Goal: Check status

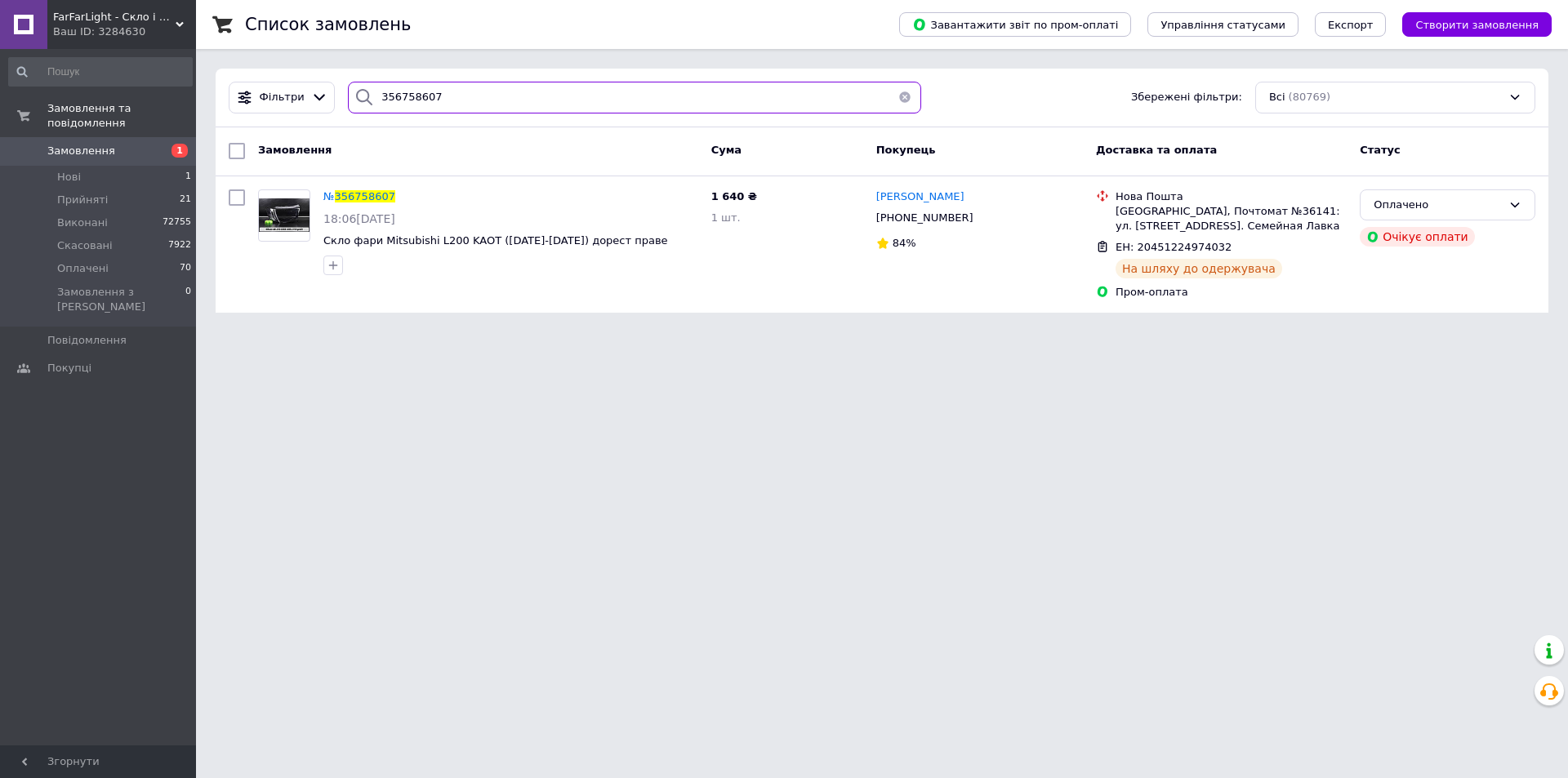
click at [486, 94] on input "356758607" at bounding box center [634, 97] width 573 height 32
paste input "123910"
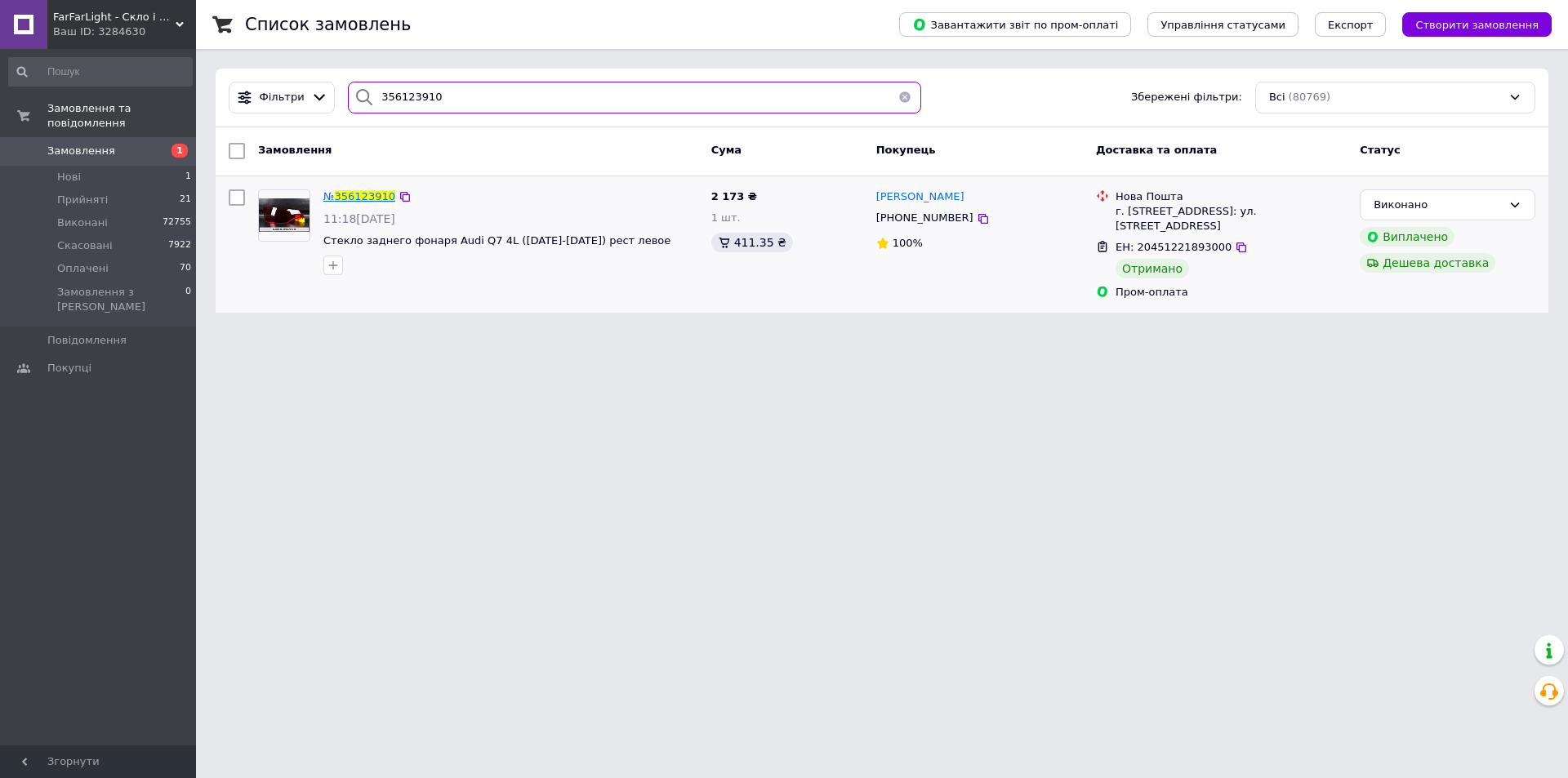
type input "356123910"
click at [369, 198] on span "356123910" at bounding box center [365, 196] width 60 height 12
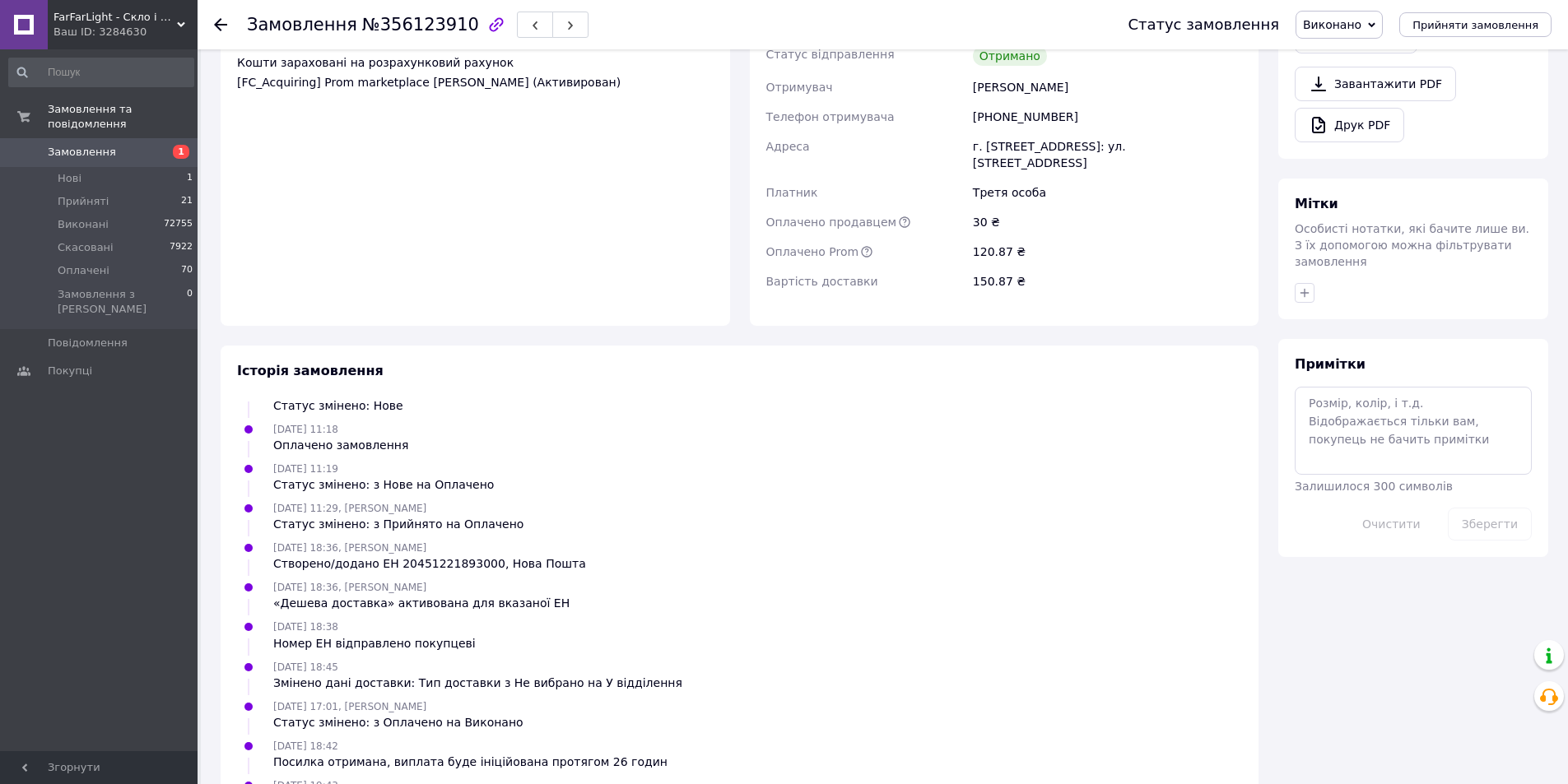
scroll to position [712, 0]
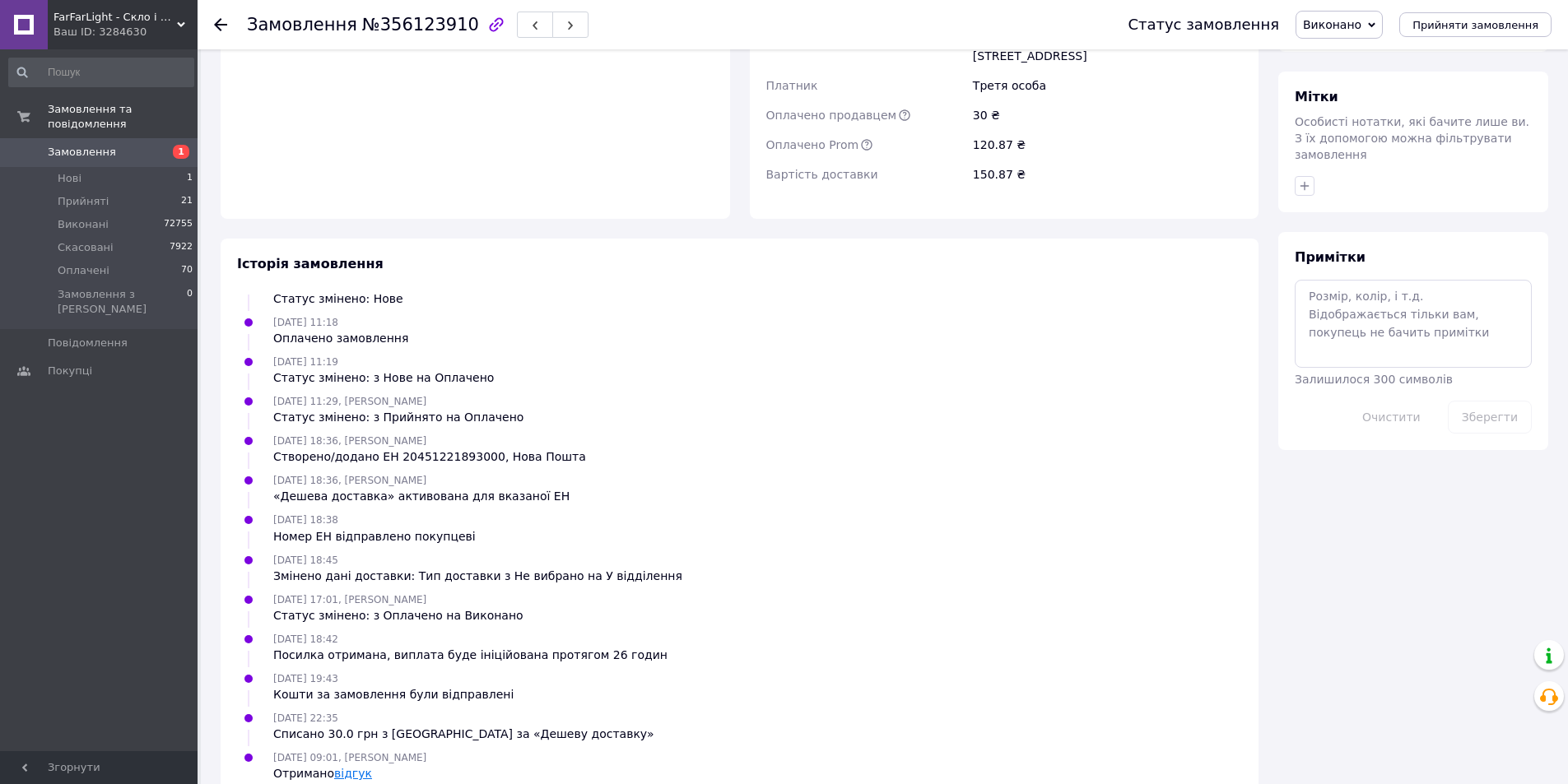
click at [336, 767] on link "відгук" at bounding box center [353, 773] width 38 height 14
